Goal: Information Seeking & Learning: Learn about a topic

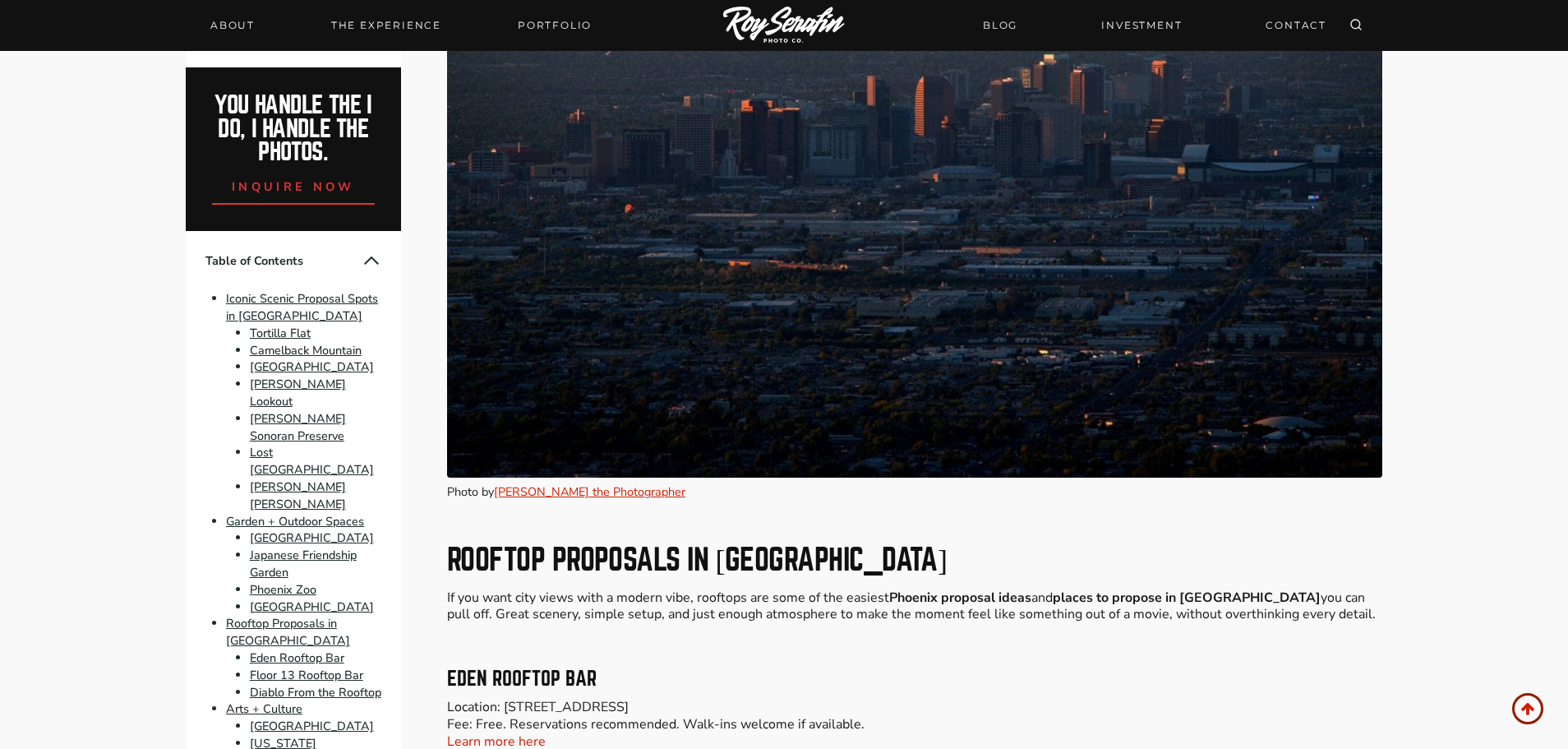
scroll to position [7809, 0]
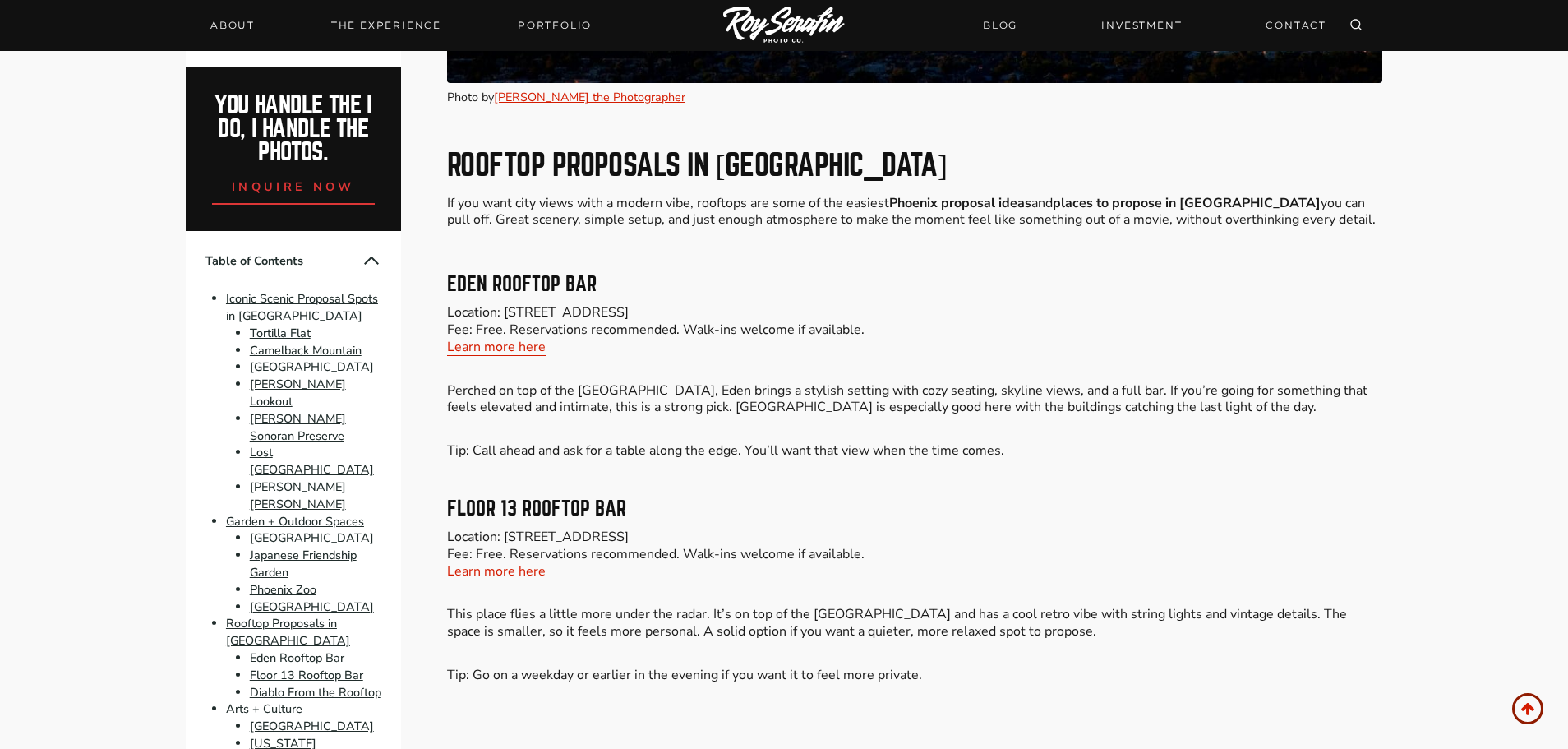
click at [548, 276] on h3 "Eden Rooftop Bar" at bounding box center [914, 284] width 935 height 20
click at [565, 281] on h3 "Eden Rooftop Bar" at bounding box center [914, 284] width 935 height 20
click at [585, 282] on h3 "Eden Rooftop Bar" at bounding box center [914, 284] width 935 height 20
drag, startPoint x: 607, startPoint y: 277, endPoint x: 451, endPoint y: 293, distance: 156.8
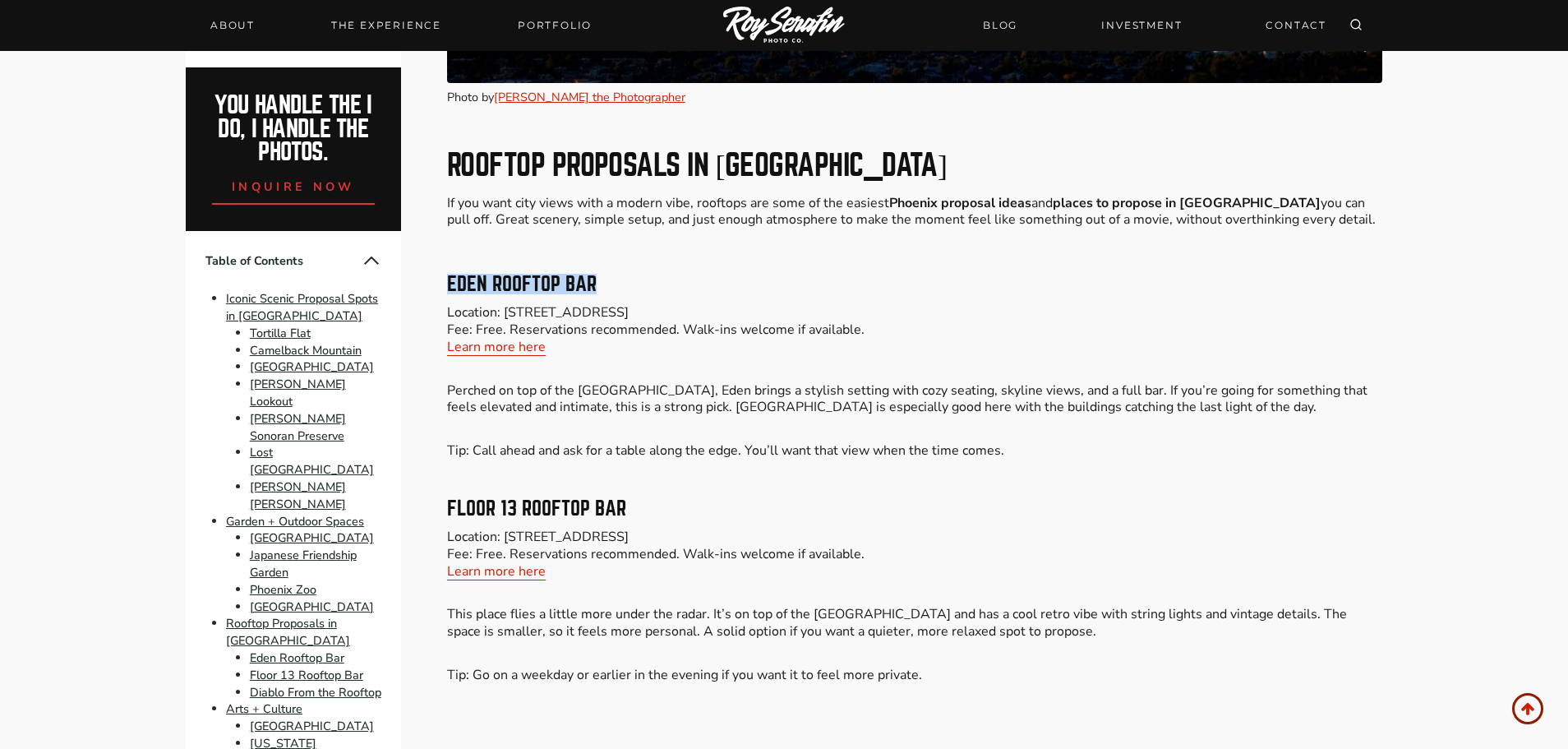
click at [451, 293] on h3 "Eden Rooftop Bar" at bounding box center [914, 284] width 935 height 20
copy h3 "Eden Rooftop Bar"
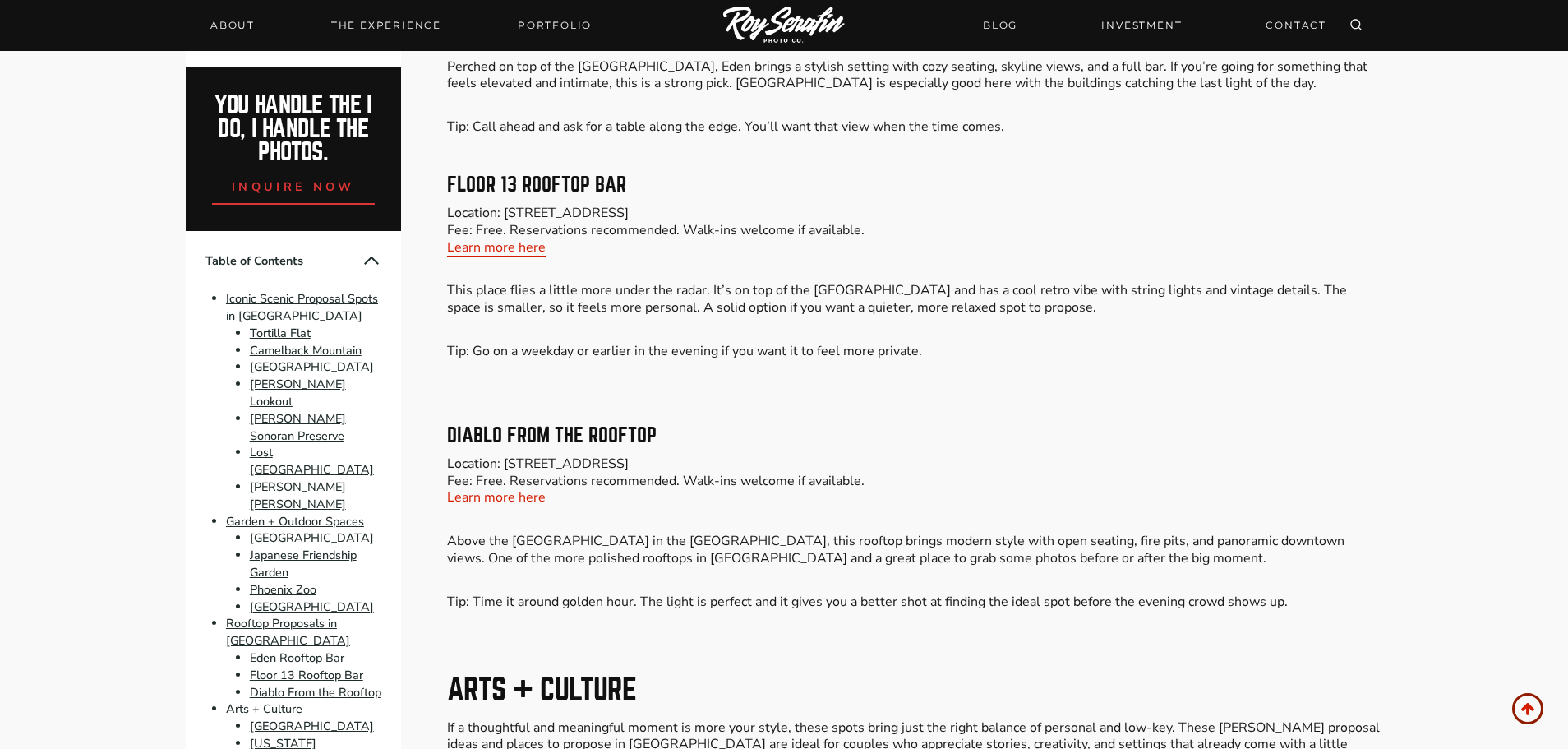
scroll to position [8138, 0]
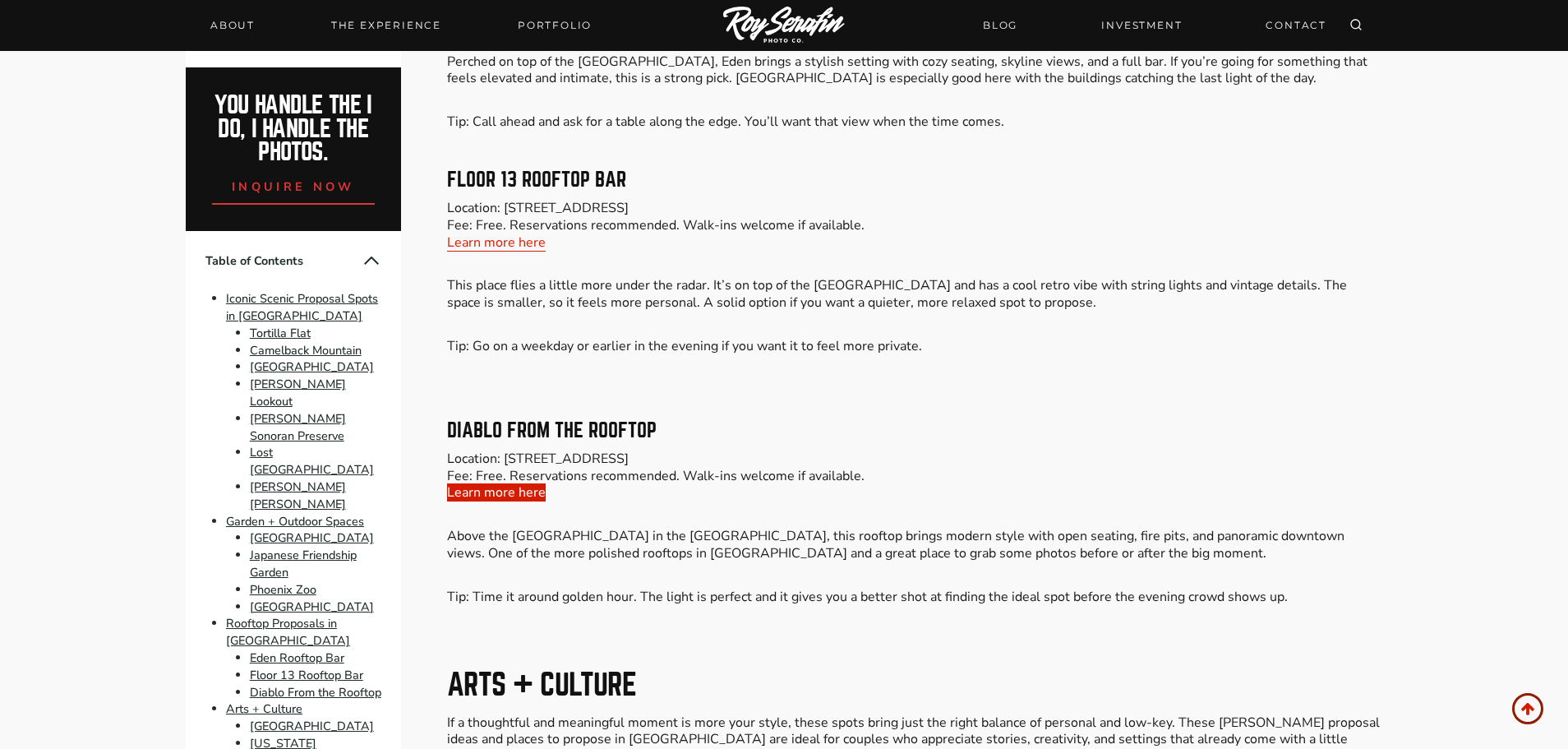
click at [510, 498] on link "Learn more here" at bounding box center [496, 492] width 98 height 18
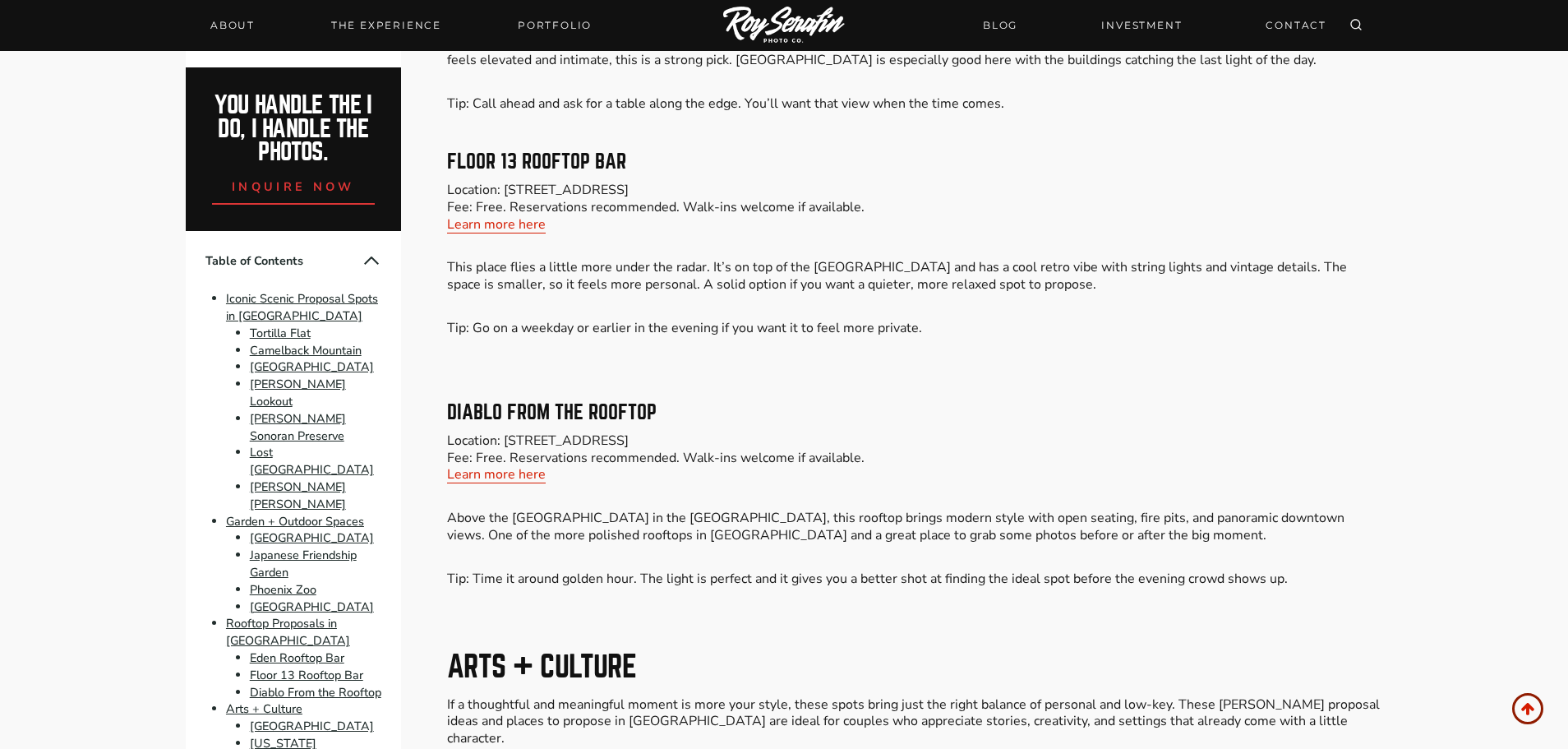
scroll to position [7891, 0]
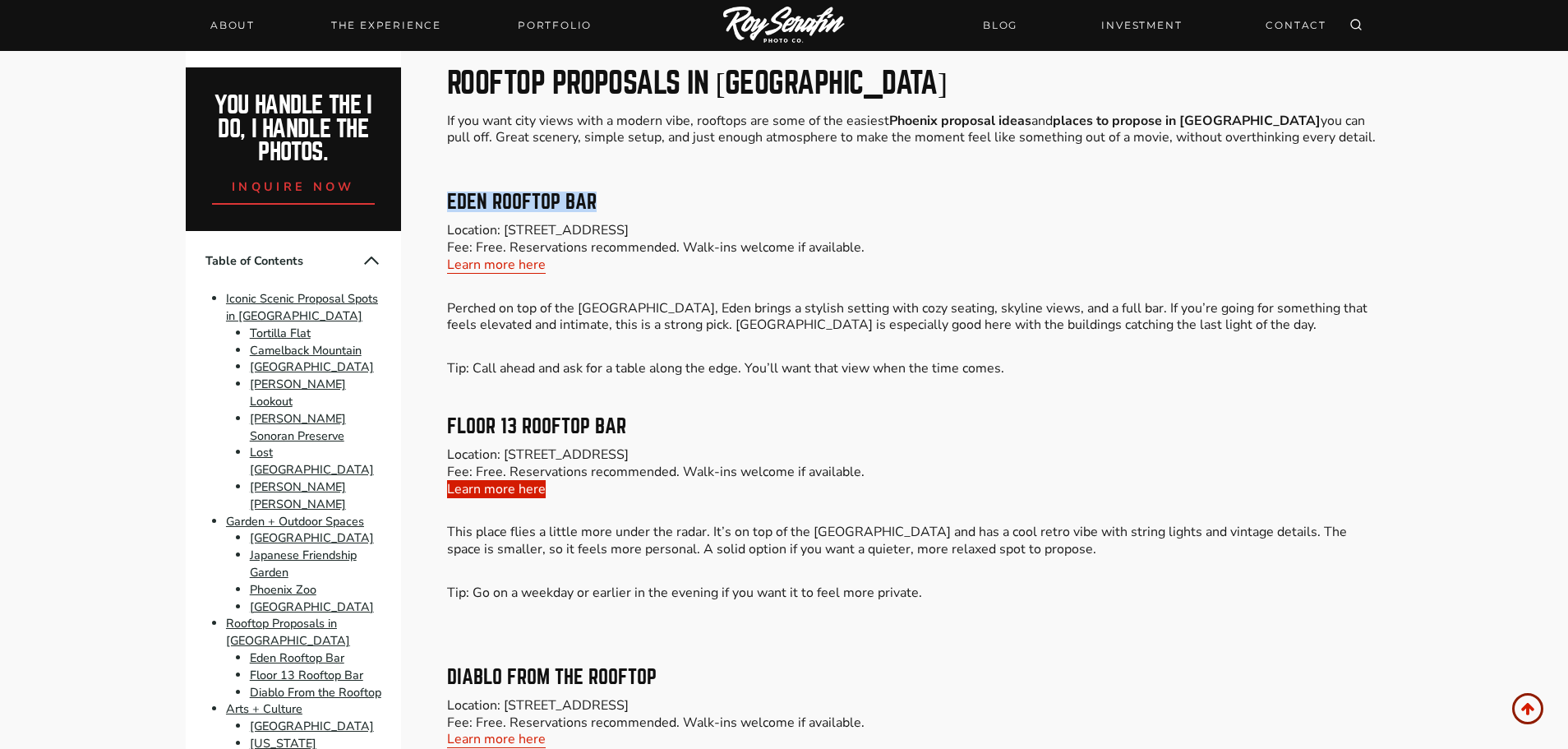
click at [514, 489] on link "Learn more here" at bounding box center [496, 488] width 98 height 18
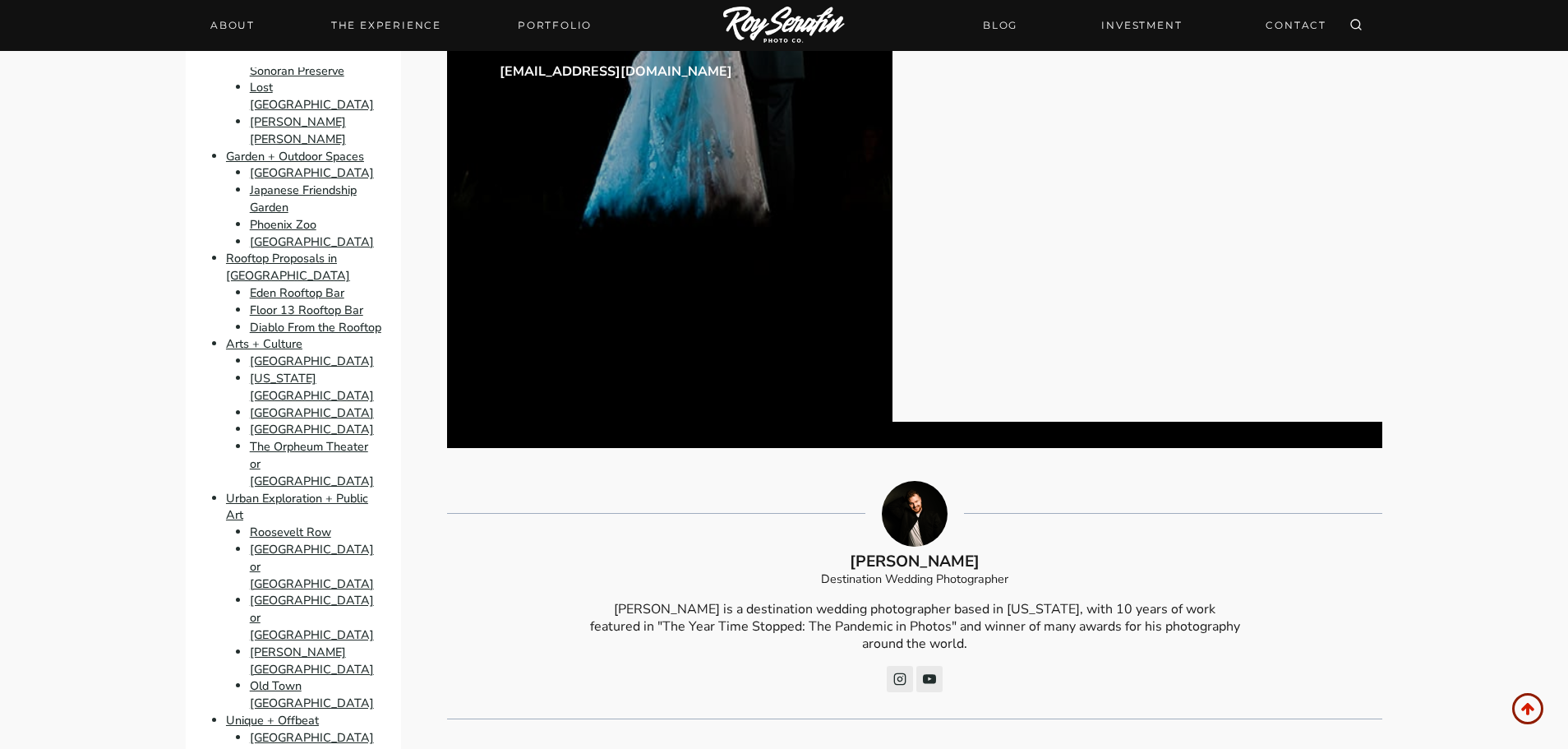
scroll to position [15948, 0]
